Goal: Task Accomplishment & Management: Use online tool/utility

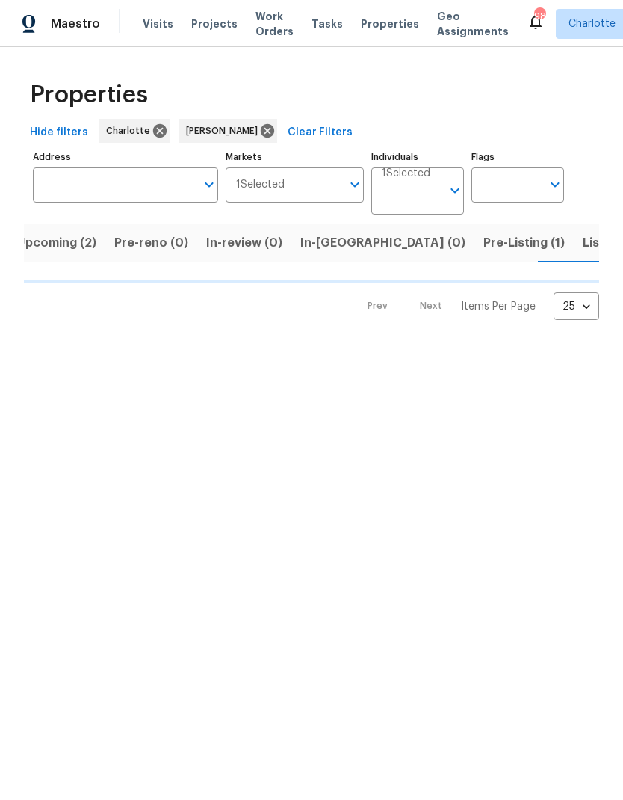
click at [475, 241] on button "Pre-Listing (1)" at bounding box center [524, 243] width 99 height 39
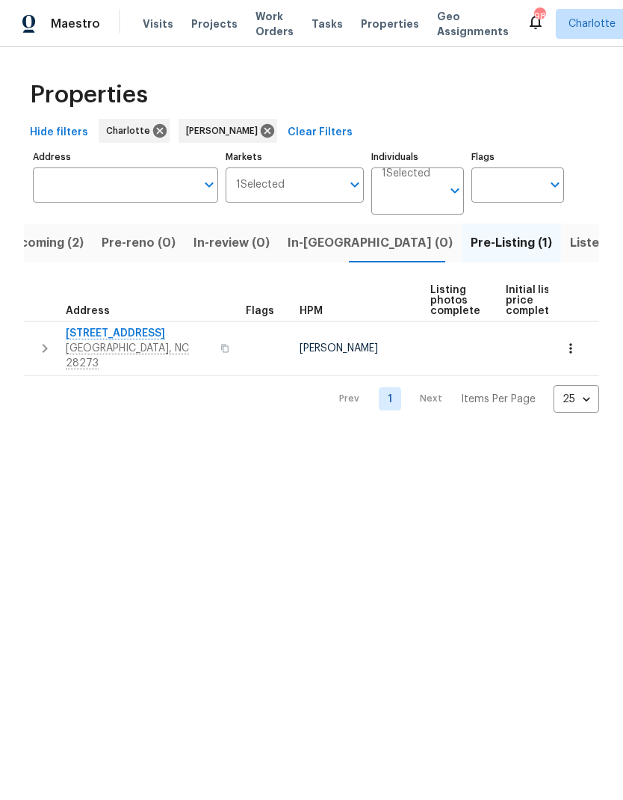
click at [127, 335] on span "[STREET_ADDRESS]" at bounding box center [139, 333] width 146 height 15
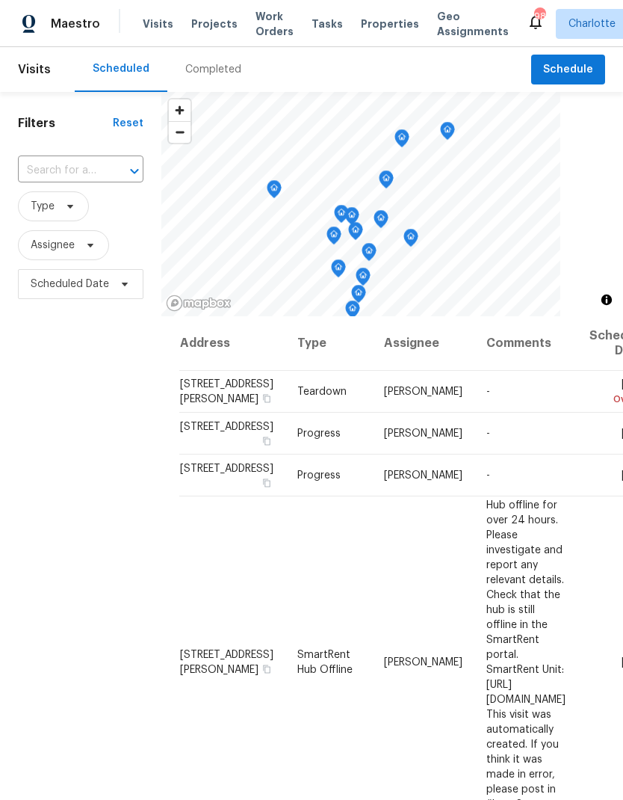
scroll to position [60, 0]
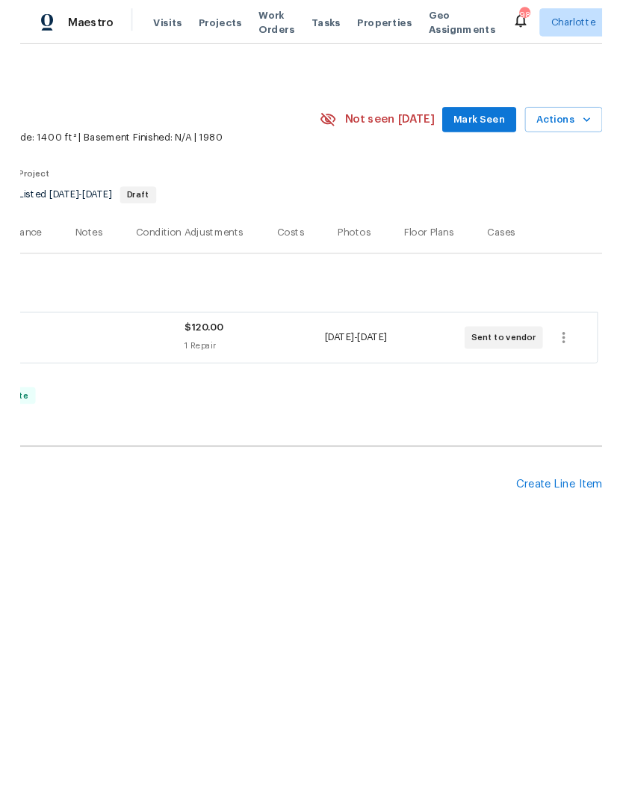
scroll to position [0, 221]
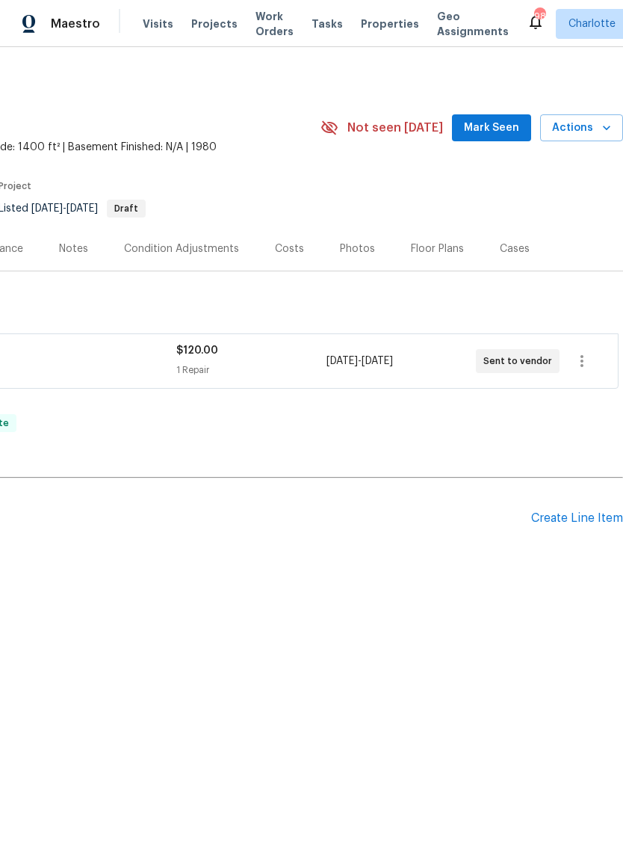
click at [579, 516] on div "Create Line Item" at bounding box center [577, 518] width 92 height 14
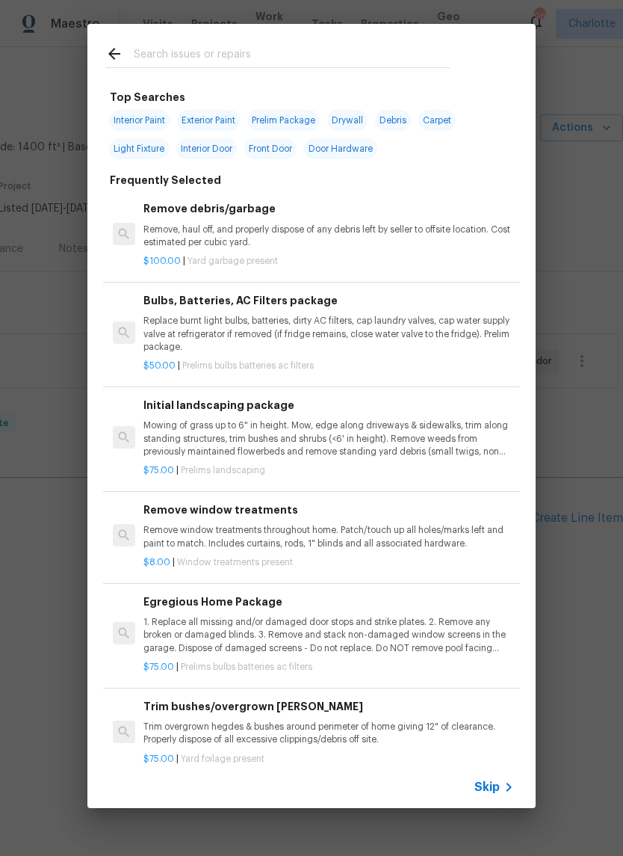
click at [316, 62] on input "text" at bounding box center [292, 56] width 317 height 22
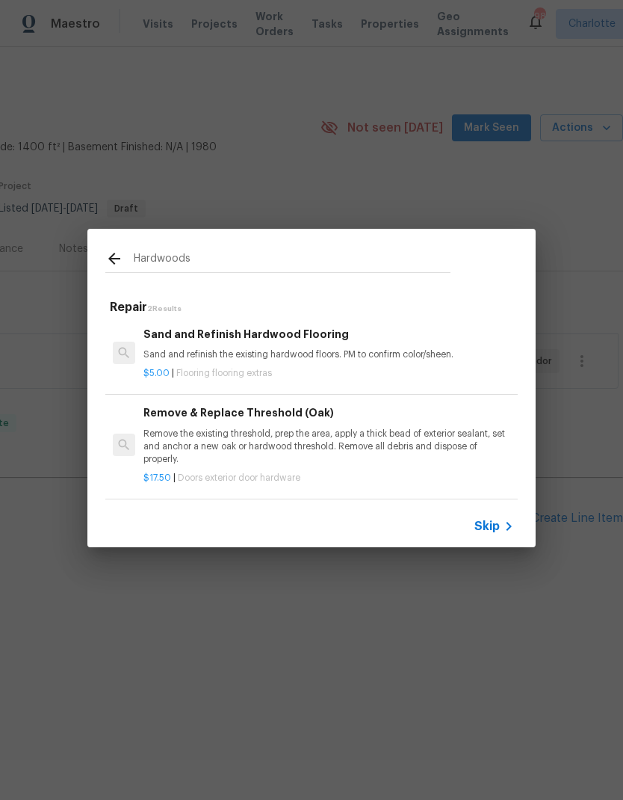
scroll to position [2, 0]
click at [336, 259] on input "Hardwoods" at bounding box center [292, 261] width 317 height 22
type input "H"
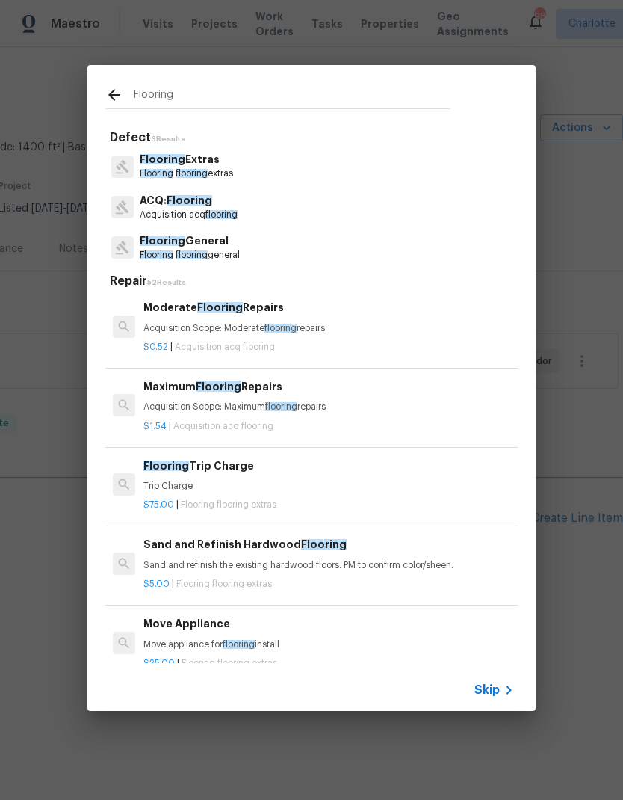
scroll to position [239, 0]
type input "Flooring"
click at [283, 260] on div "Flooring General Flooring flooring general" at bounding box center [311, 247] width 413 height 40
click at [276, 262] on div "Flooring General Flooring flooring general" at bounding box center [311, 247] width 413 height 40
click at [204, 239] on p "Flooring General" at bounding box center [190, 241] width 100 height 16
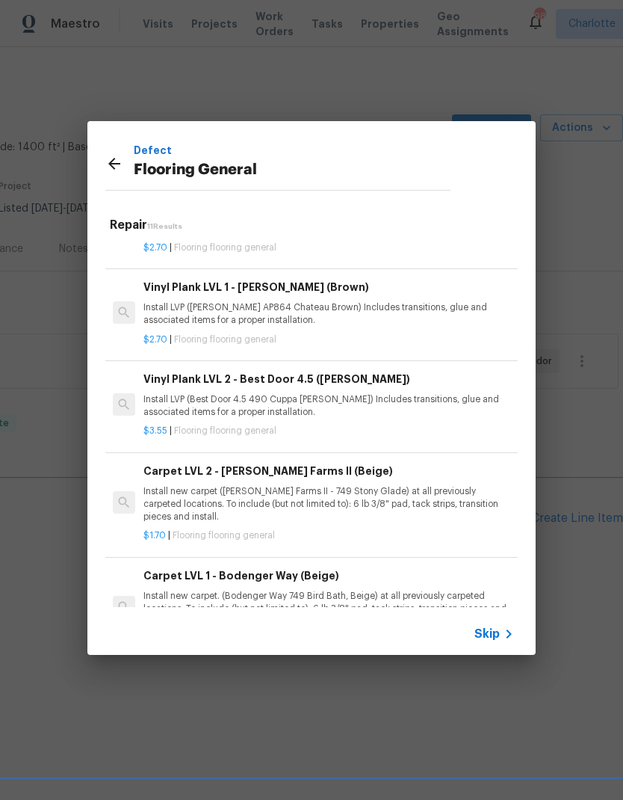
scroll to position [333, 0]
click at [111, 155] on icon at bounding box center [114, 164] width 18 height 18
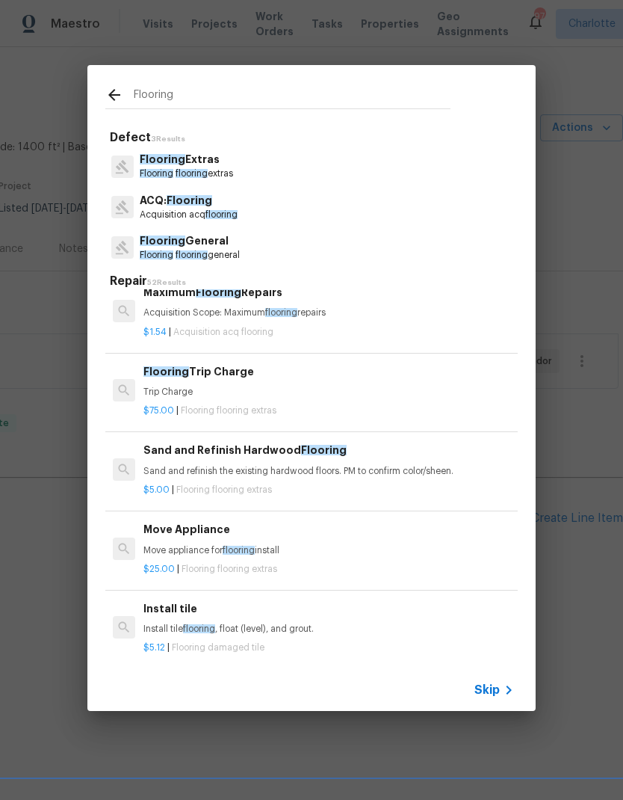
click at [126, 160] on icon at bounding box center [122, 166] width 15 height 15
click at [121, 90] on icon at bounding box center [114, 95] width 18 height 18
